Goal: Find specific page/section: Find specific page/section

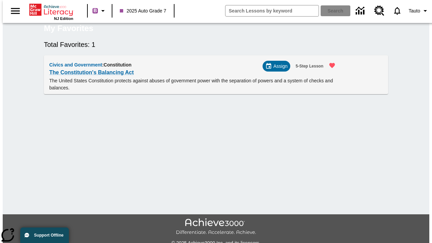
click at [279, 70] on span "Assign" at bounding box center [280, 66] width 14 height 7
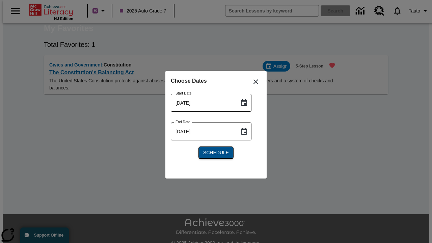
click at [216, 153] on span "Schedule" at bounding box center [216, 152] width 26 height 7
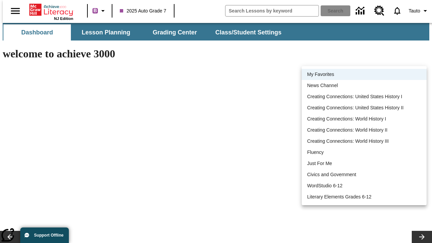
click at [364, 74] on li "My Favorites" at bounding box center [364, 74] width 125 height 11
